Goal: Find specific page/section: Find specific page/section

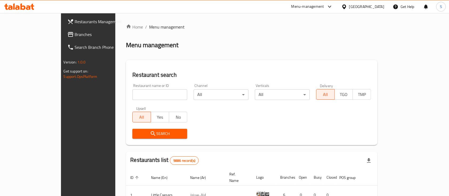
click at [135, 97] on input "search" at bounding box center [159, 94] width 55 height 11
paste input "7834"
type input "7834"
click at [137, 131] on span "Search" at bounding box center [160, 133] width 46 height 7
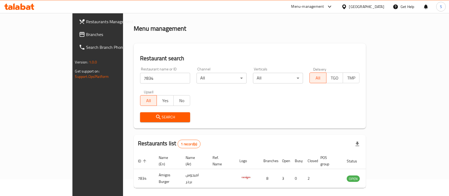
scroll to position [31, 0]
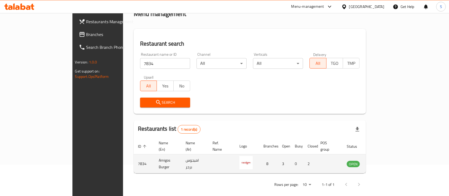
click at [381, 162] on icon "enhanced table" at bounding box center [378, 164] width 6 height 5
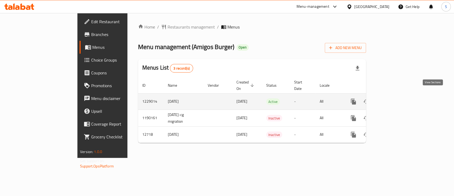
click at [395, 98] on icon "enhanced table" at bounding box center [392, 101] width 6 height 6
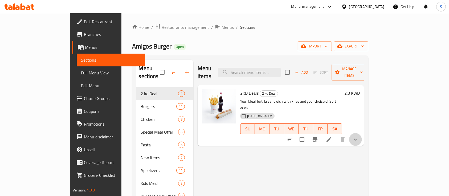
click at [362, 133] on button "show more" at bounding box center [355, 139] width 13 height 13
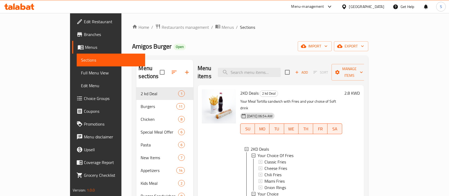
click at [145, 31] on div "Home / Restaurants management / Menus / Sections Amigos Burger Open import expo…" at bounding box center [250, 193] width 236 height 338
click at [162, 28] on span "Restaurants management" at bounding box center [185, 27] width 47 height 6
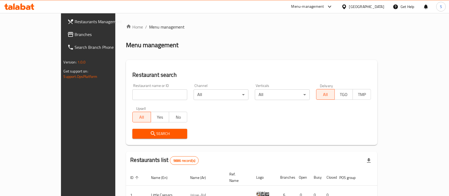
click at [132, 94] on input "search" at bounding box center [159, 94] width 55 height 11
type input "num num"
click button "Search" at bounding box center [159, 134] width 55 height 10
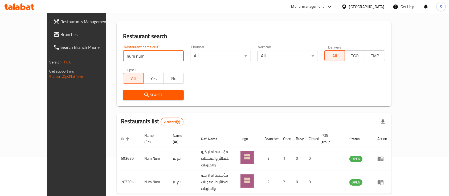
scroll to position [39, 0]
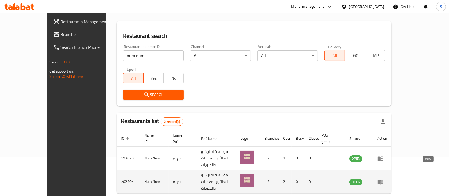
click at [384, 178] on icon "enhanced table" at bounding box center [380, 181] width 6 height 6
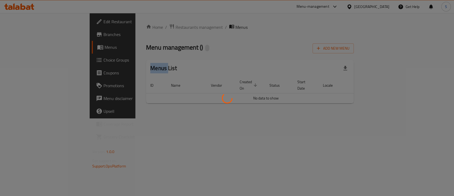
click at [423, 165] on div at bounding box center [227, 98] width 454 height 196
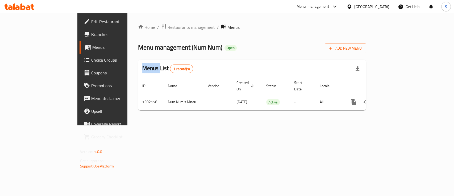
click at [91, 32] on span "Branches" at bounding box center [120, 34] width 58 height 6
